Goal: Communication & Community: Answer question/provide support

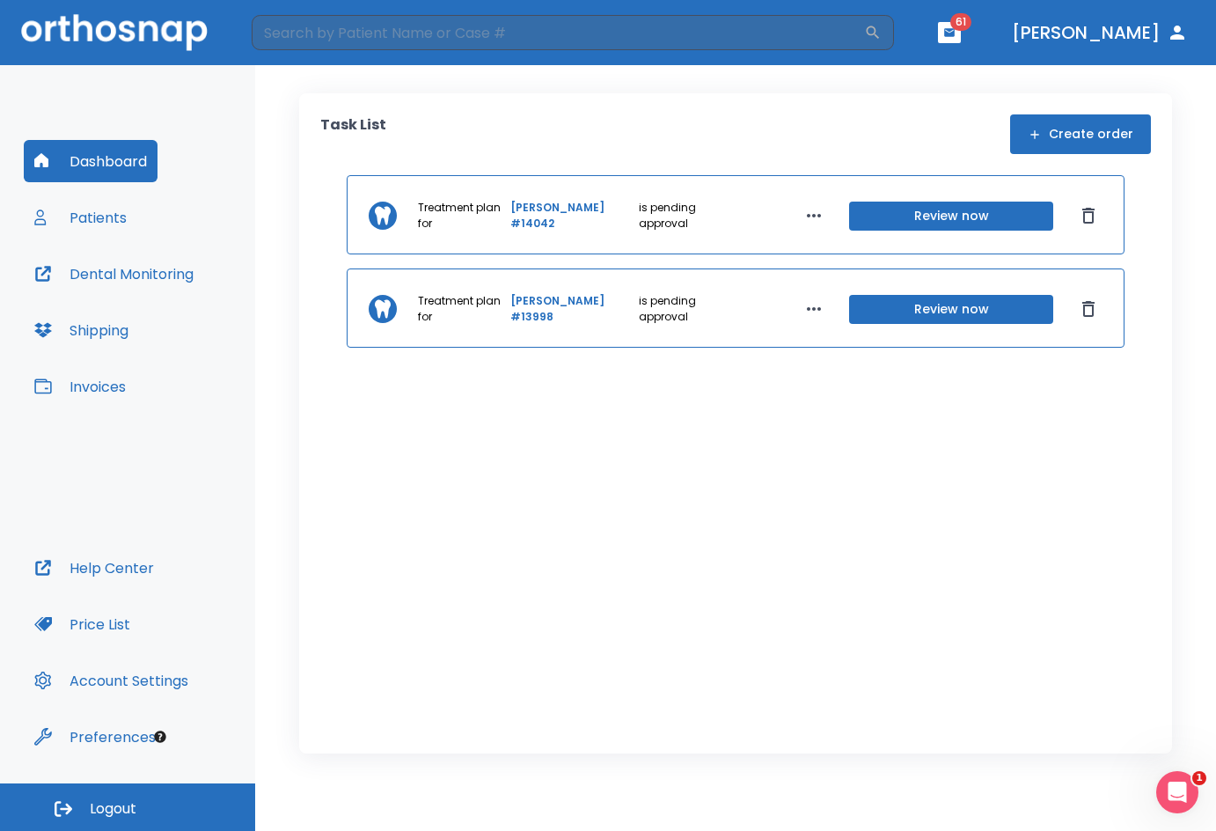
click at [126, 264] on button "Dental Monitoring" at bounding box center [114, 274] width 180 height 42
click at [99, 223] on button "Patients" at bounding box center [81, 217] width 114 height 42
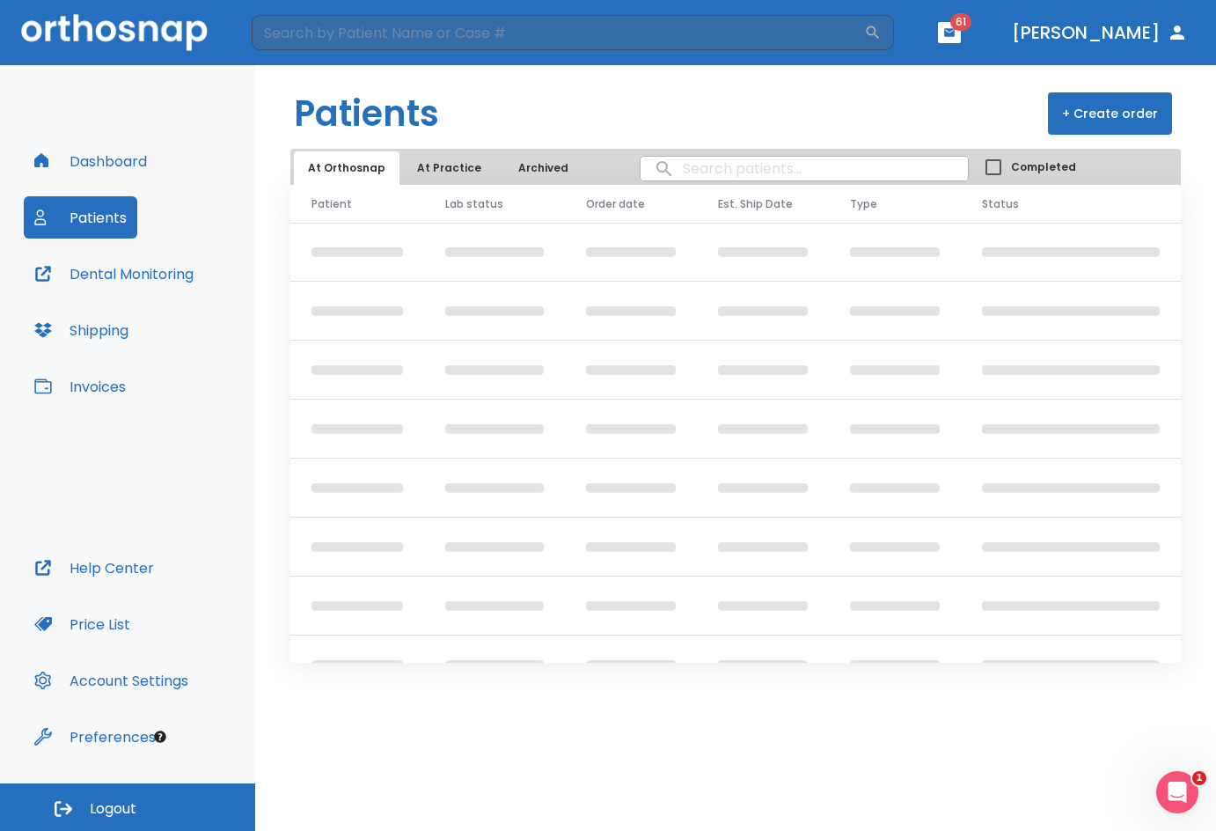
click at [738, 172] on input "search" at bounding box center [804, 168] width 327 height 34
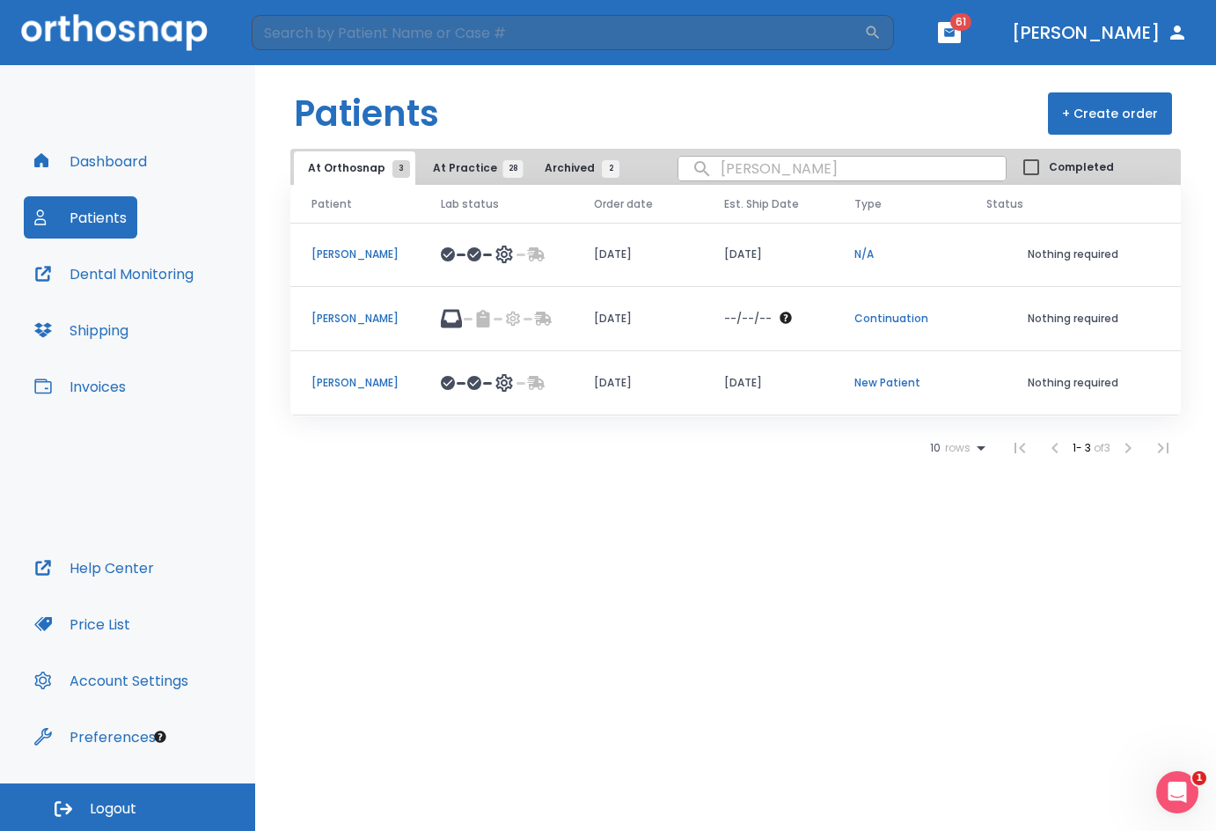
type input "[PERSON_NAME]"
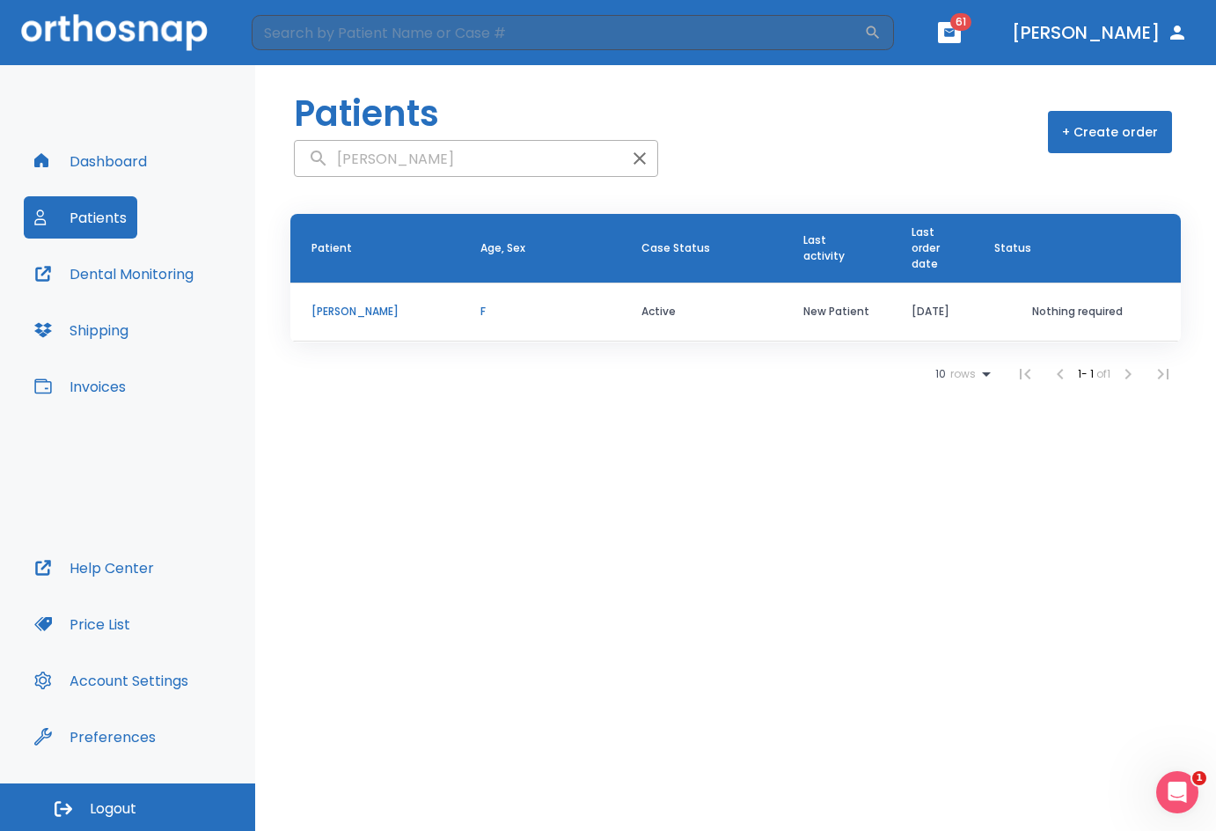
click at [491, 161] on input "[PERSON_NAME]" at bounding box center [458, 159] width 327 height 34
click at [365, 312] on p "[PERSON_NAME]" at bounding box center [375, 312] width 127 height 16
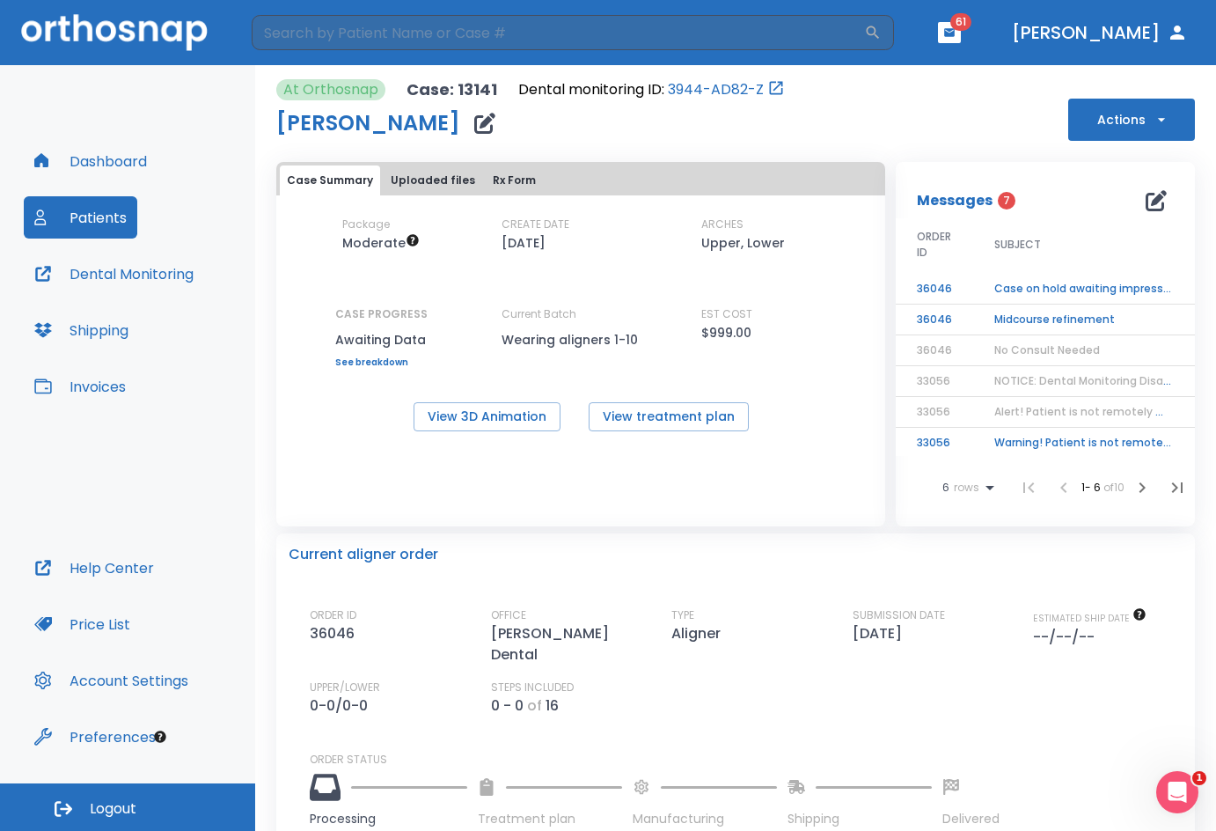
click at [1012, 284] on td "Case on hold awaiting impressions!" at bounding box center [1083, 289] width 220 height 31
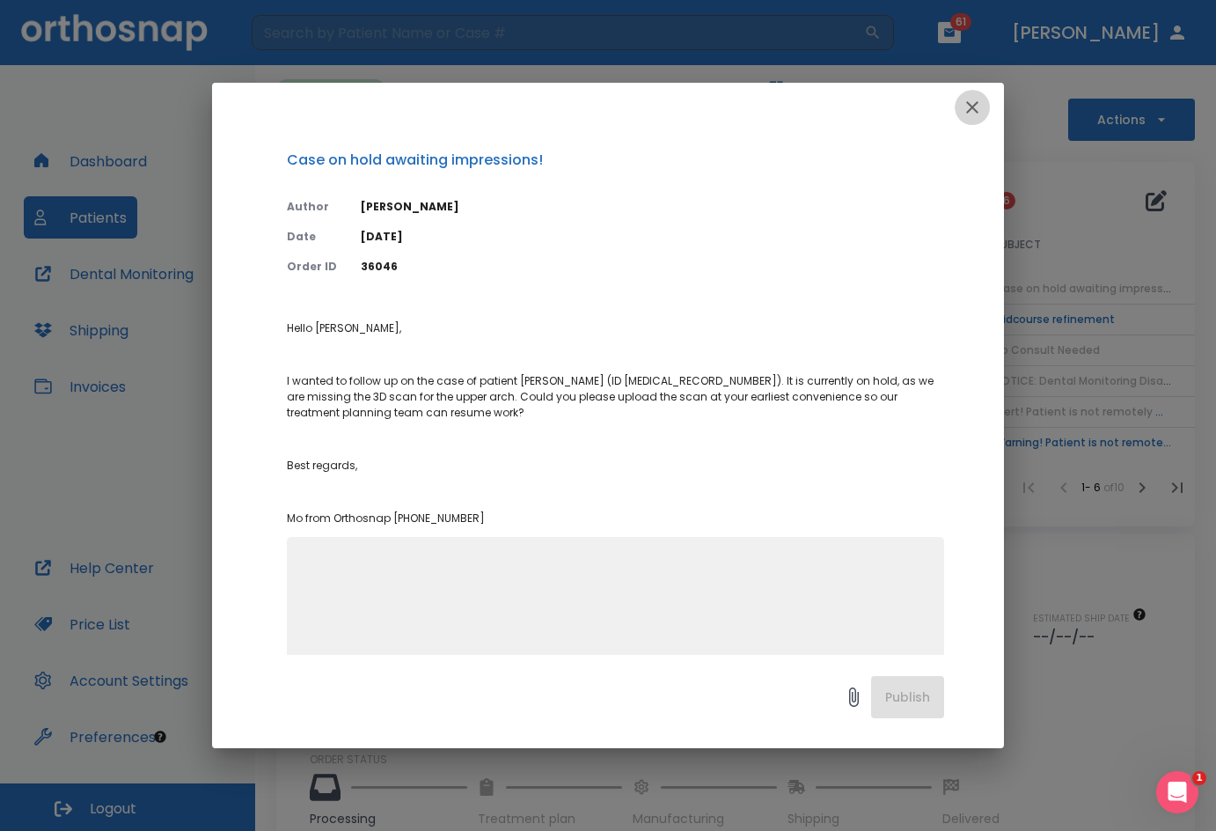
click at [972, 106] on icon "button" at bounding box center [972, 107] width 12 height 12
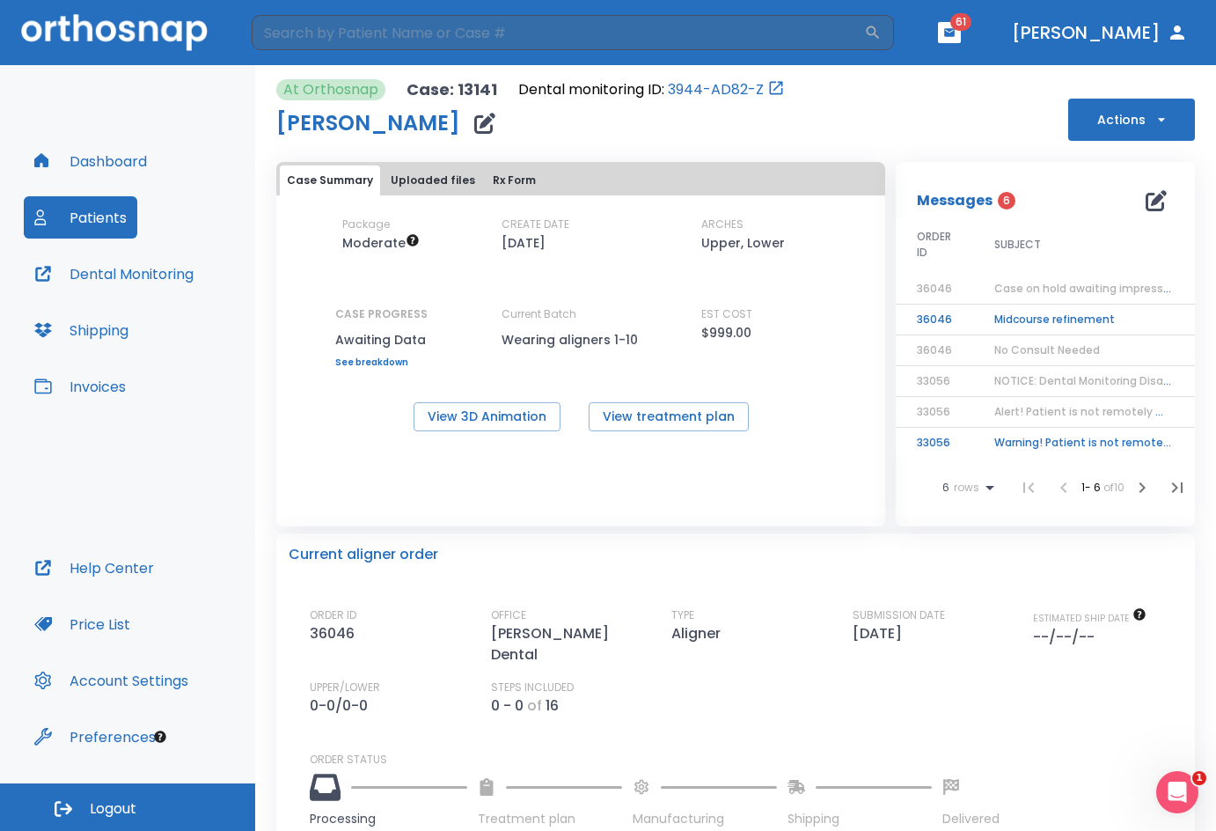
click at [1133, 123] on button "Actions" at bounding box center [1131, 120] width 127 height 42
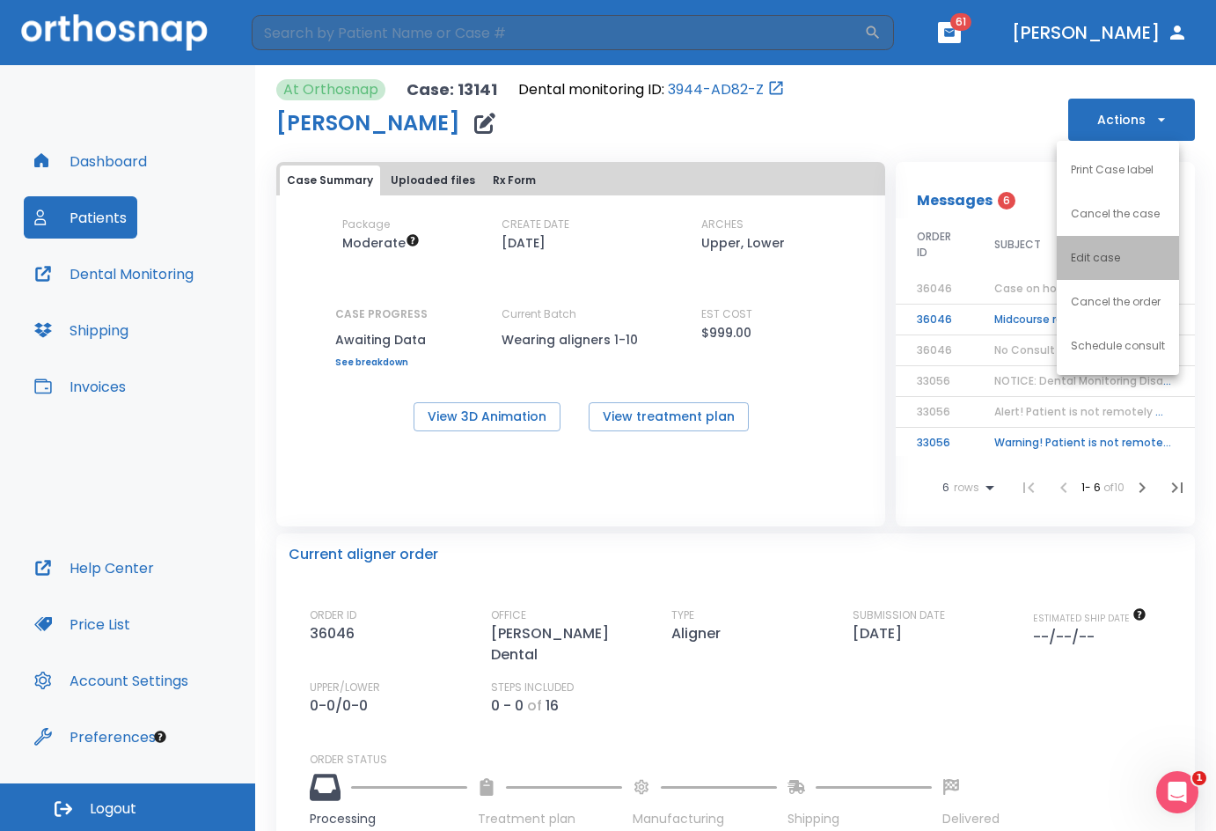
click at [1120, 271] on li "Edit case" at bounding box center [1118, 258] width 122 height 44
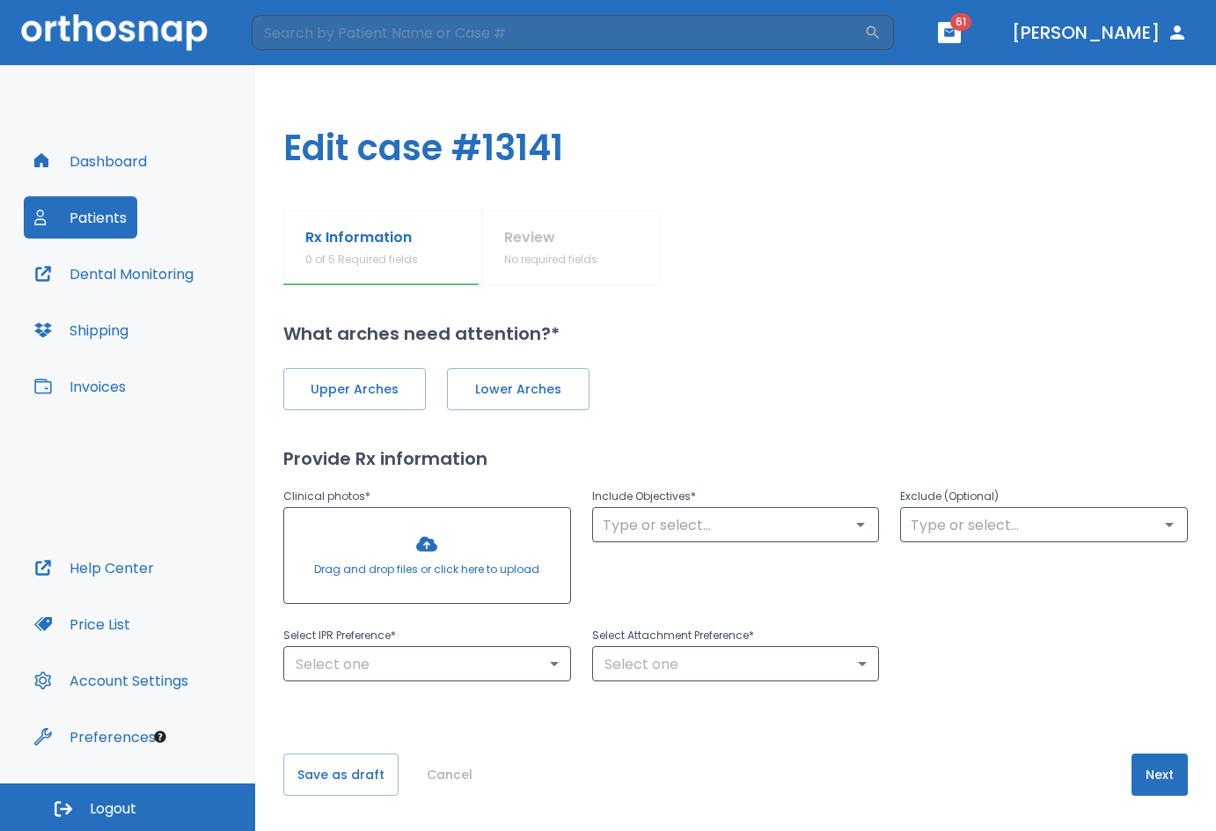
type input "1"
type input "2"
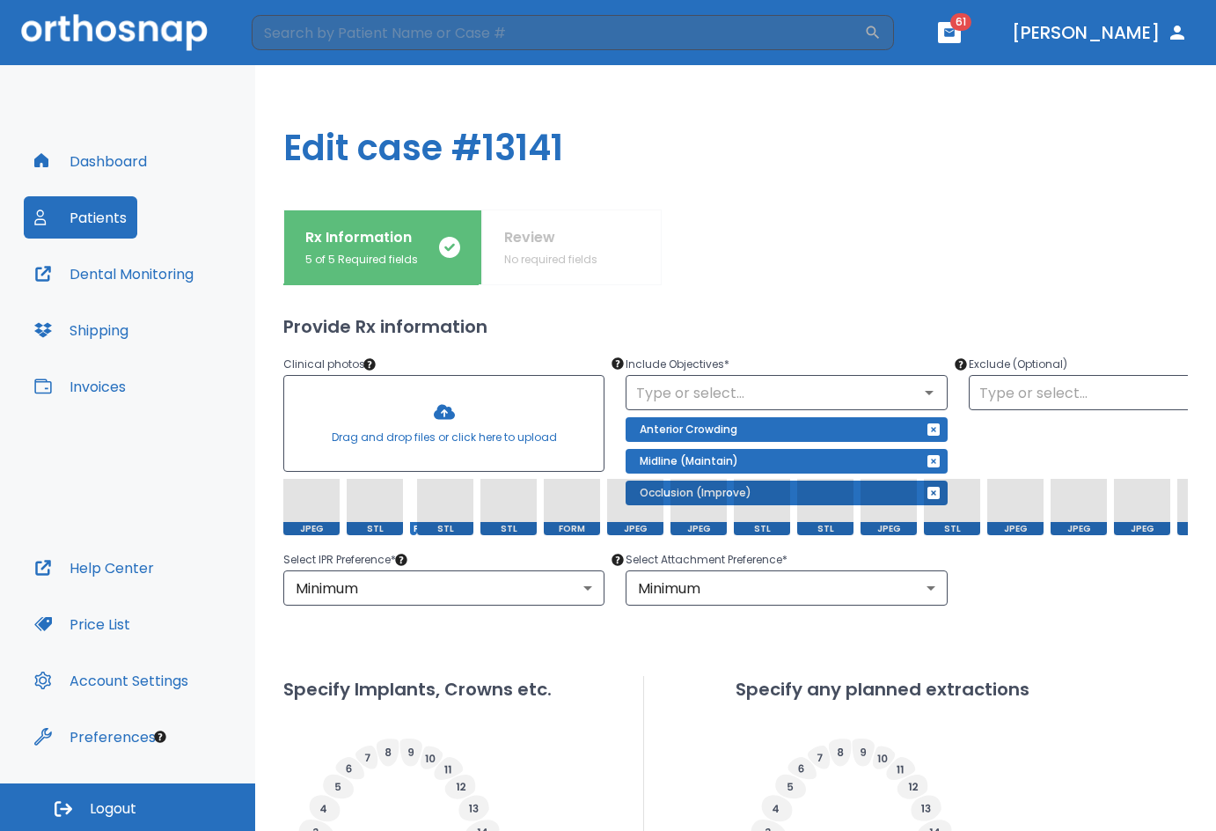
scroll to position [176, 0]
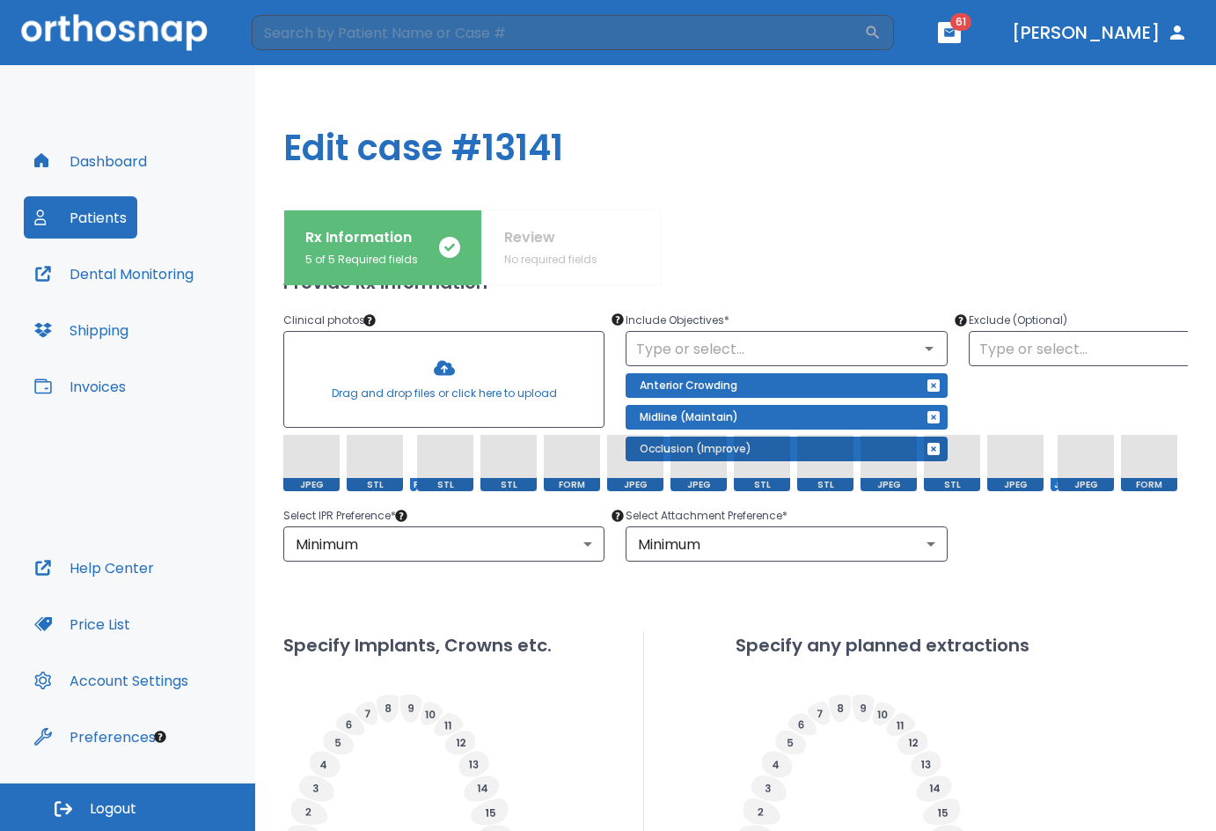
click at [454, 371] on div at bounding box center [443, 379] width 319 height 95
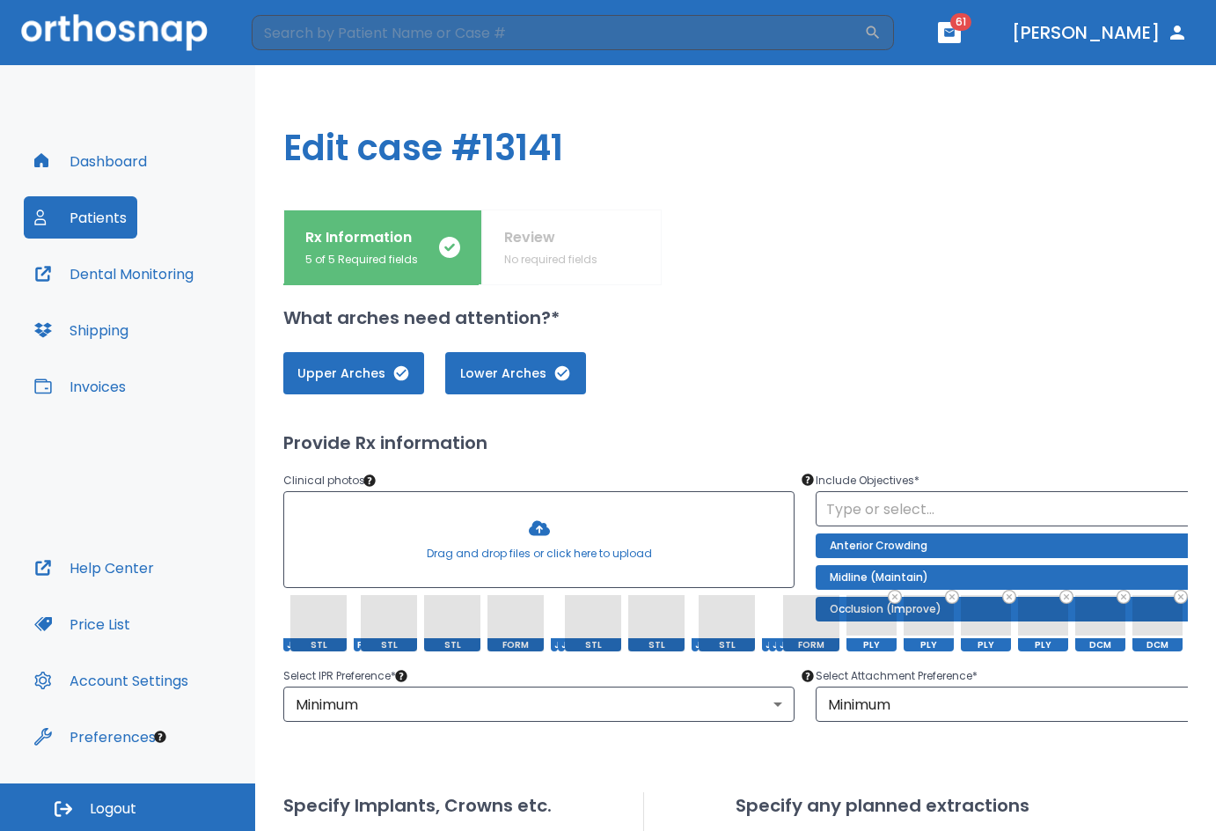
scroll to position [0, 0]
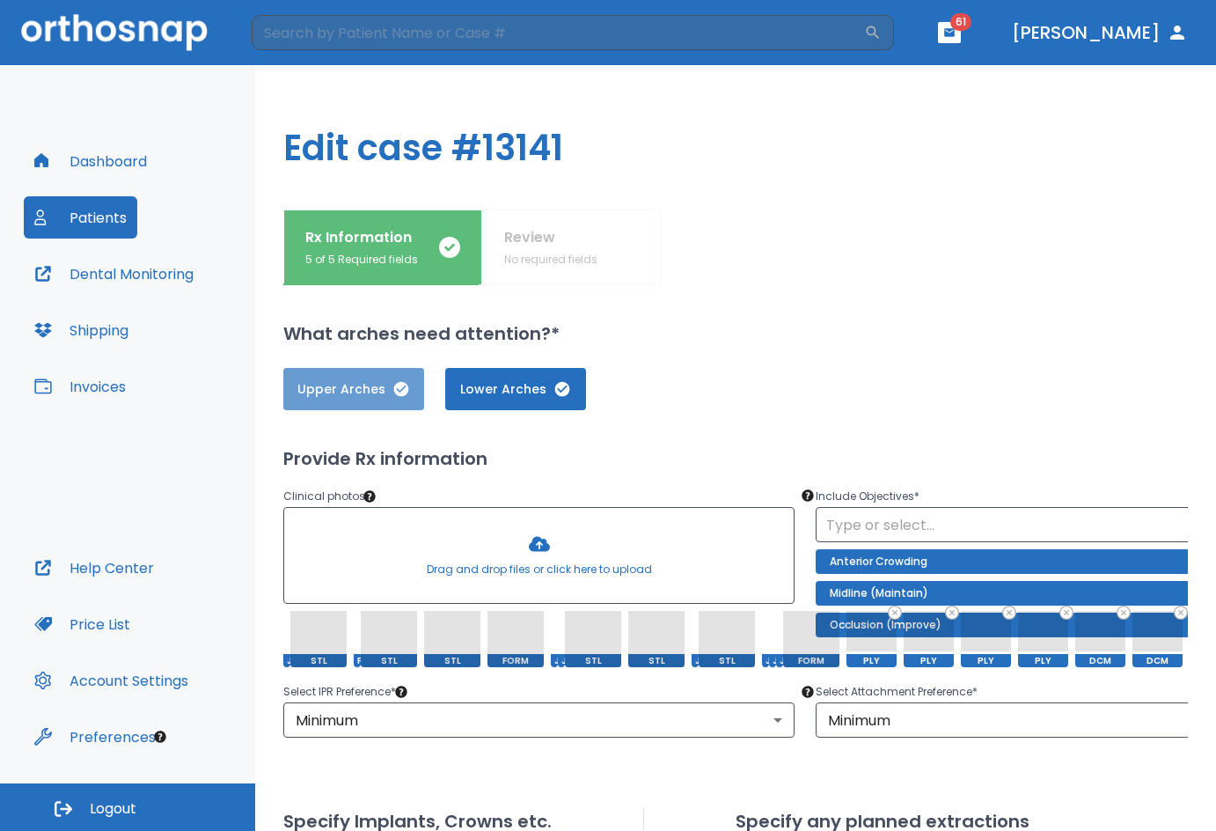
click at [358, 397] on span "Upper Arches" at bounding box center [354, 389] width 106 height 18
click at [385, 405] on button "Upper Arches" at bounding box center [354, 389] width 143 height 42
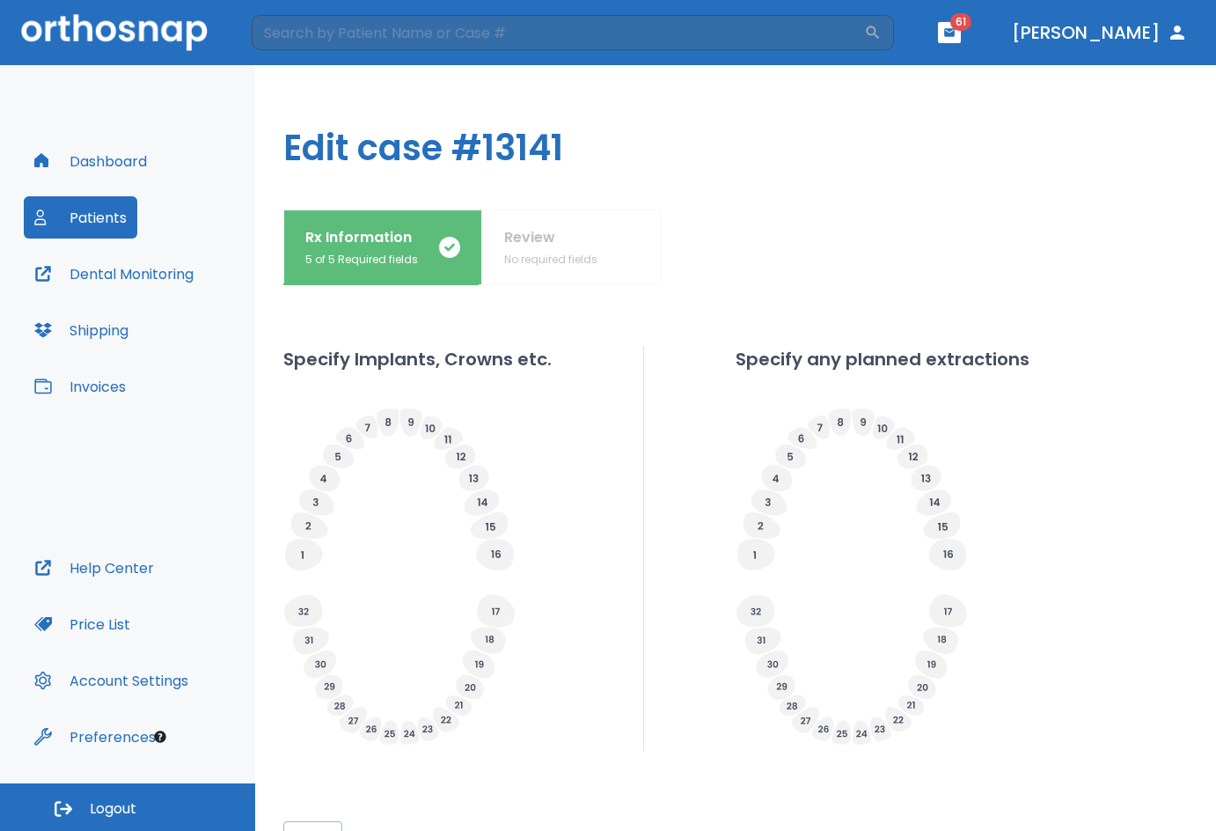
scroll to position [543, 0]
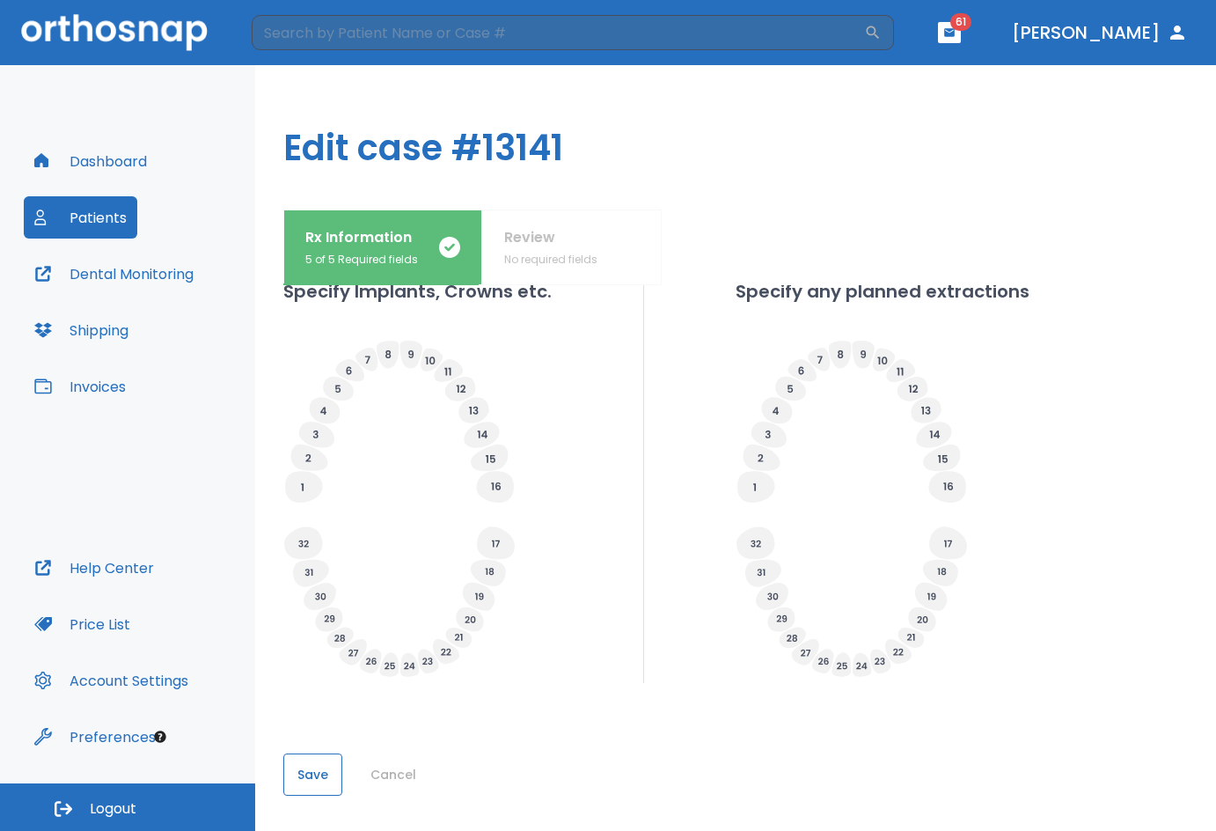
click at [314, 753] on button "Save" at bounding box center [312, 774] width 59 height 42
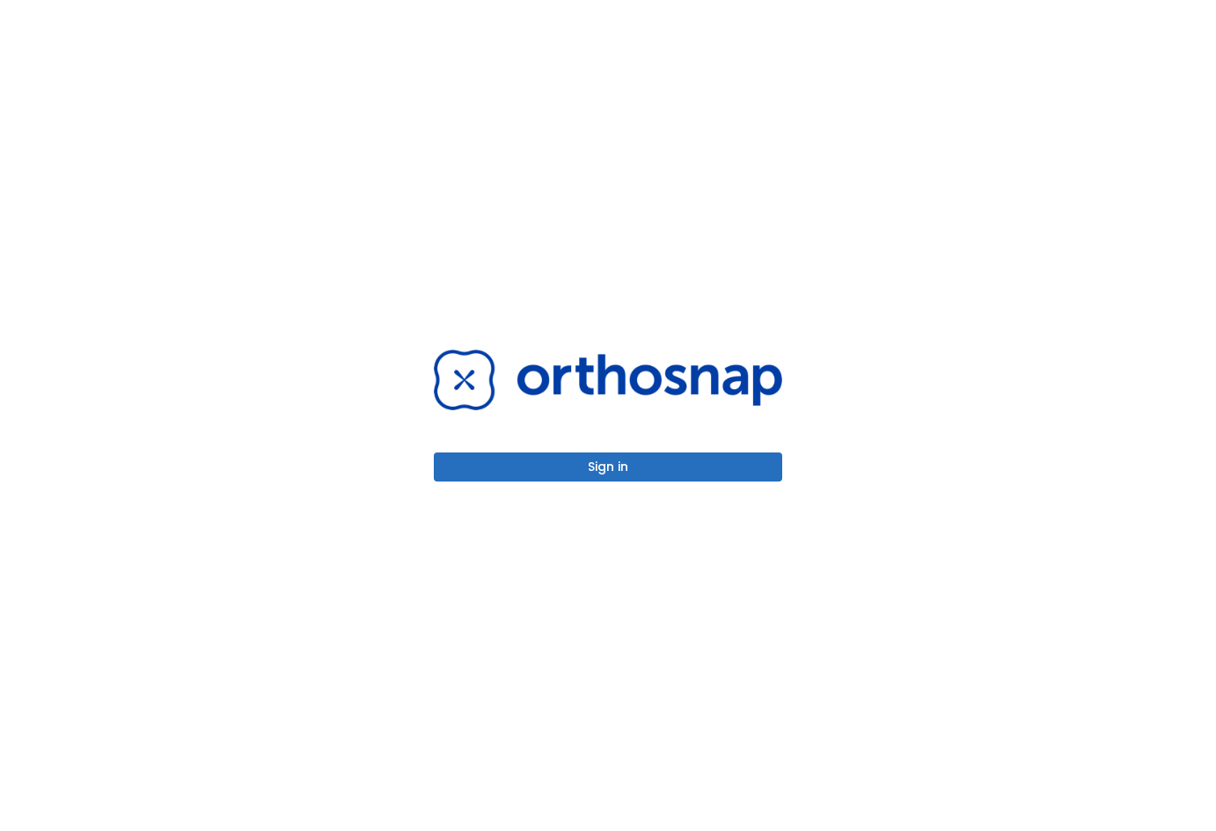
click at [693, 456] on button "Sign in" at bounding box center [608, 466] width 349 height 29
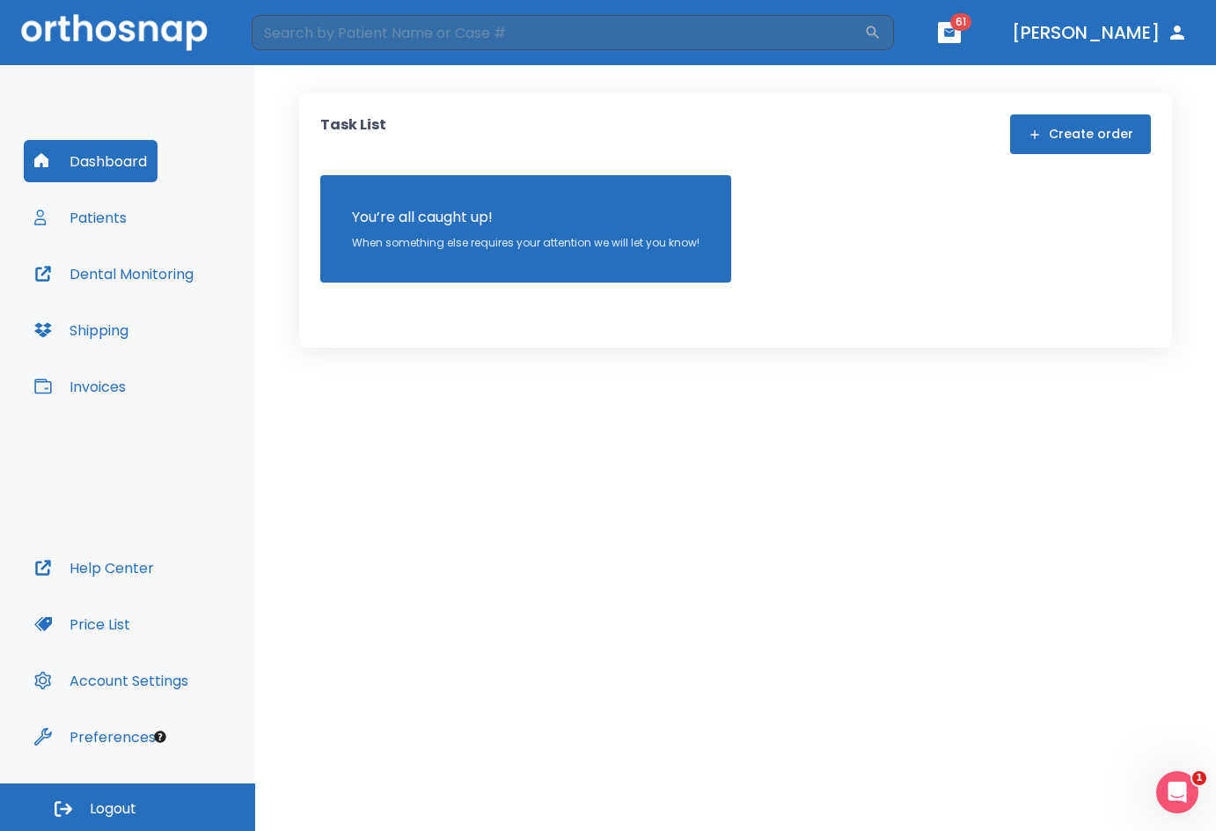
click at [125, 222] on button "Patients" at bounding box center [81, 217] width 114 height 42
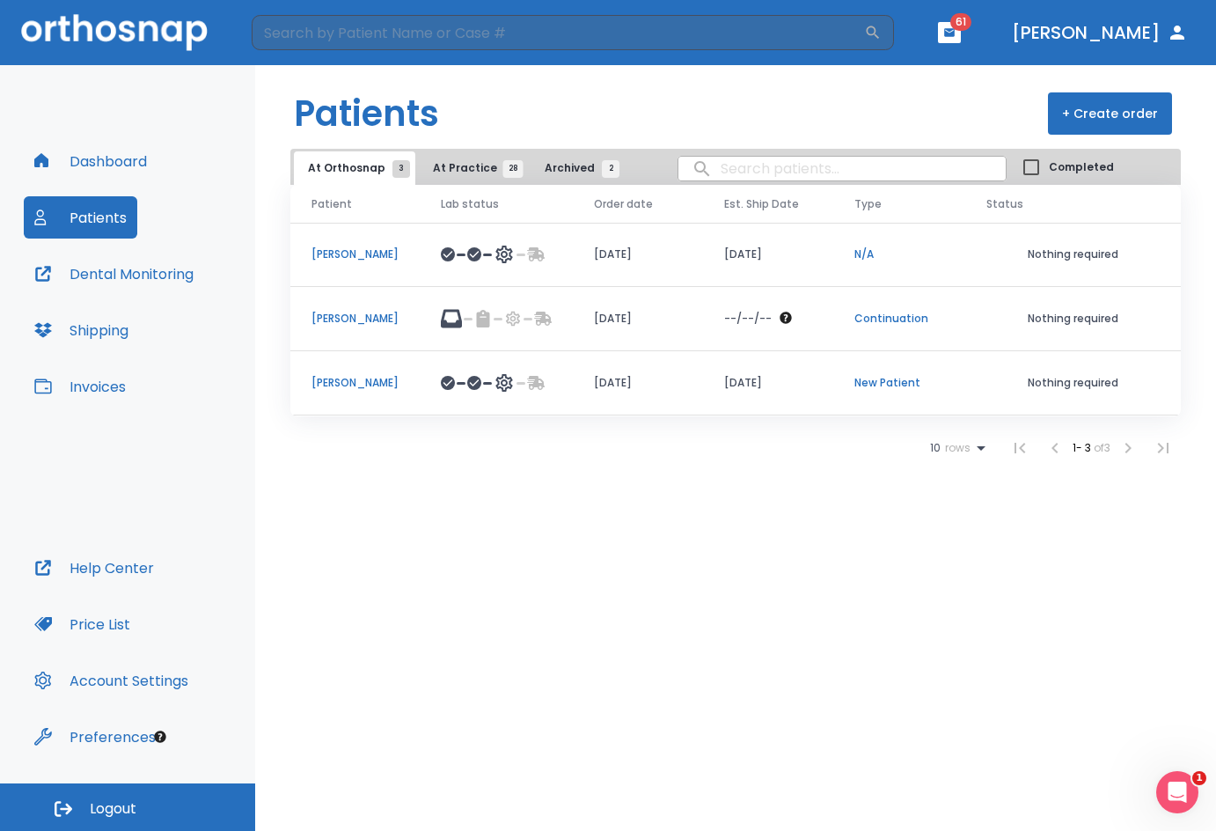
click at [358, 314] on p "[PERSON_NAME]" at bounding box center [355, 319] width 87 height 16
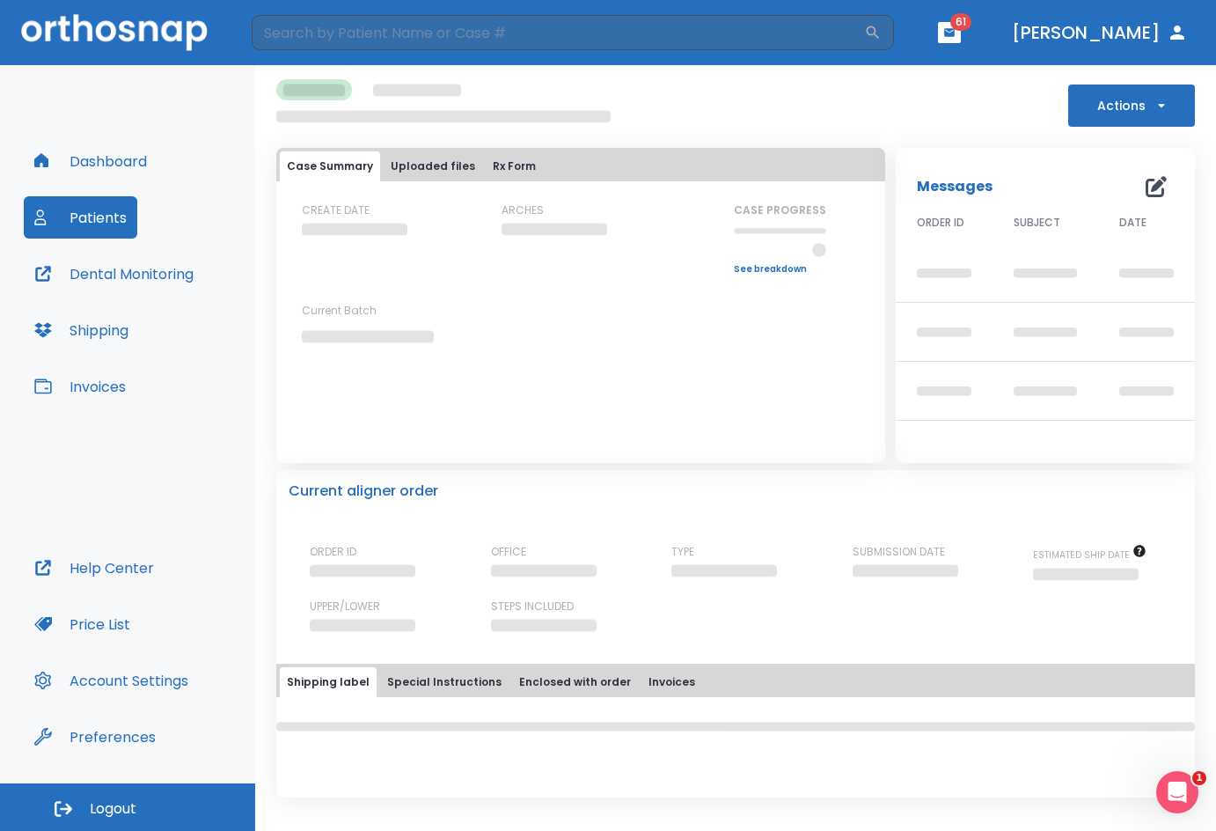
click at [1155, 186] on div "Messages 0" at bounding box center [1045, 186] width 257 height 35
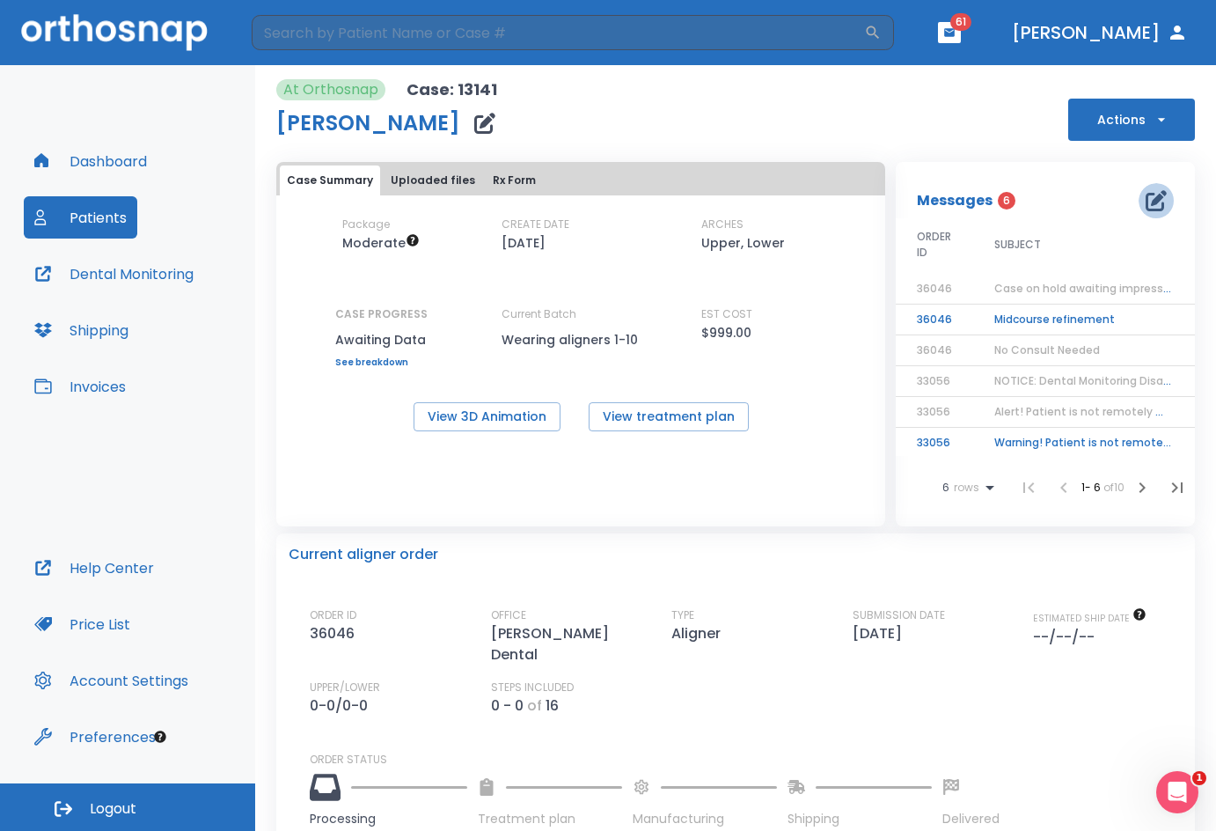
click at [1146, 199] on icon "button" at bounding box center [1156, 200] width 21 height 21
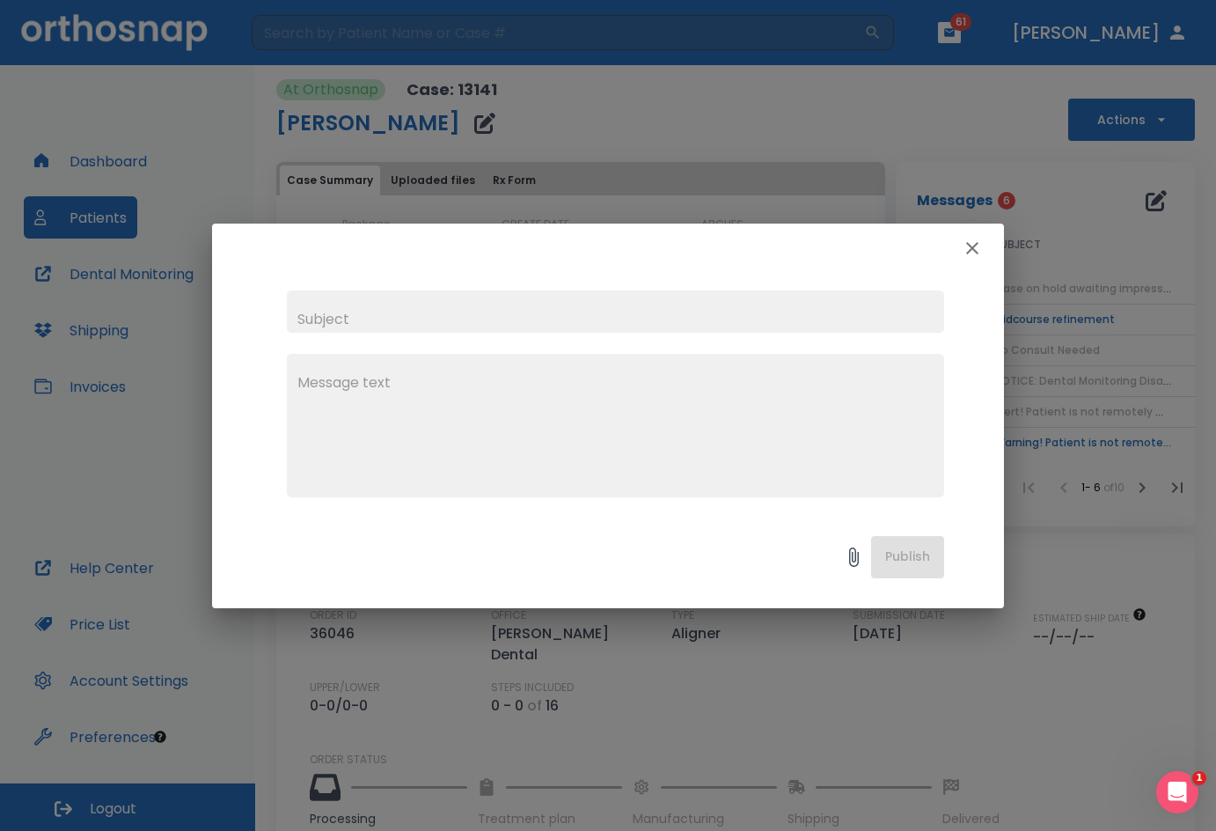
click at [475, 309] on input "text" at bounding box center [615, 311] width 657 height 42
type input "please finish"
click at [378, 378] on textarea at bounding box center [615, 432] width 636 height 121
click at [469, 391] on textarea "I resent the scans for jamie Myers" at bounding box center [615, 432] width 636 height 121
click at [546, 381] on textarea "I resent the scans for Jamie Myers" at bounding box center [615, 432] width 636 height 121
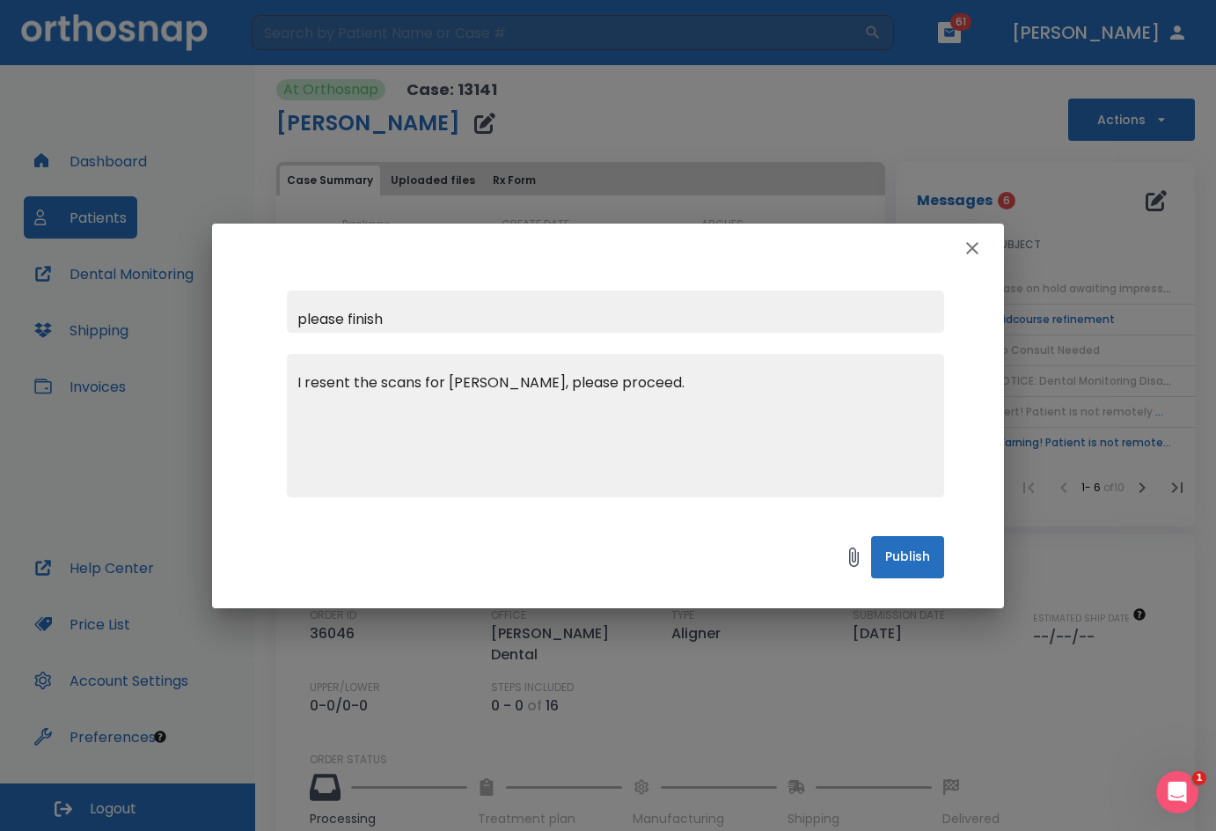
type textarea "I resent the scans for Jamie Myers, please proceed."
click at [920, 563] on button "Publish" at bounding box center [907, 557] width 73 height 42
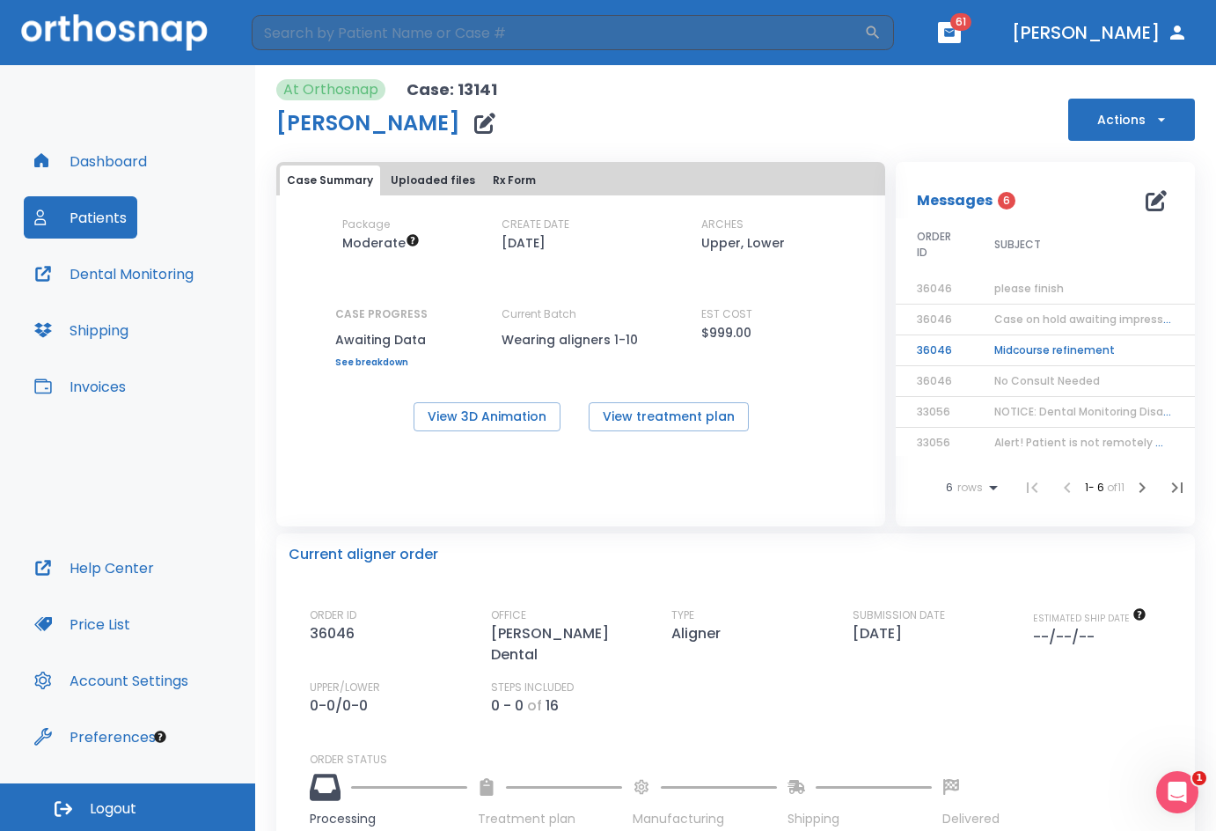
click at [1003, 351] on td "Midcourse refinement" at bounding box center [1083, 350] width 220 height 31
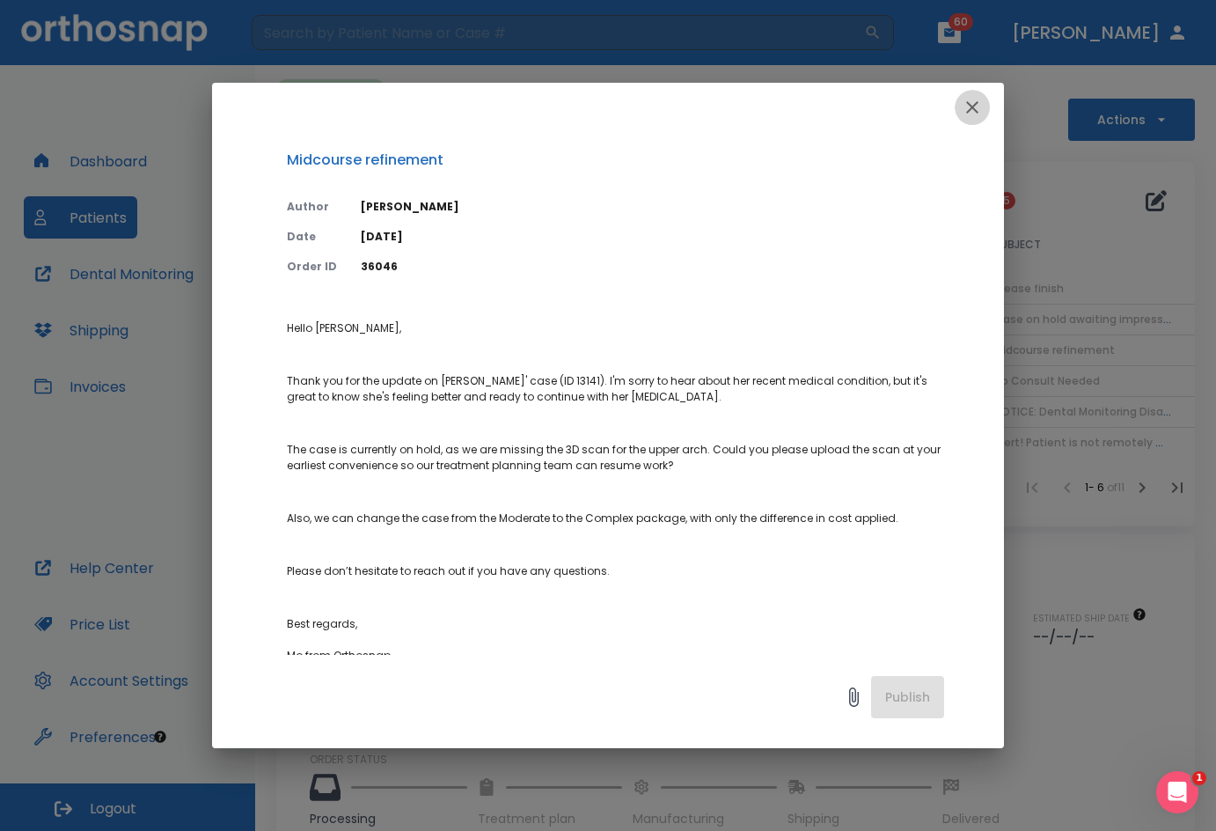
click at [975, 99] on icon "button" at bounding box center [972, 107] width 21 height 21
